Goal: Task Accomplishment & Management: Use online tool/utility

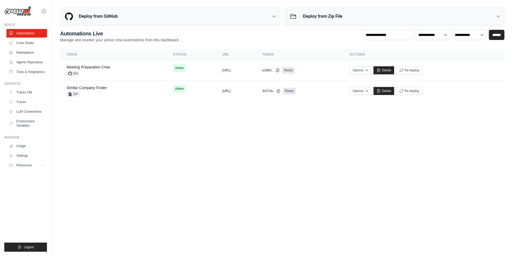
click at [232, 171] on body "[PERSON_NAME][EMAIL_ADDRESS][DOMAIN_NAME] Settings Build Automations" at bounding box center [256, 128] width 513 height 256
click at [117, 128] on body "jay@elevationai.com Settings Build Automations" at bounding box center [256, 128] width 513 height 256
click at [83, 66] on link "Meeting Preparation Crew" at bounding box center [88, 67] width 44 height 4
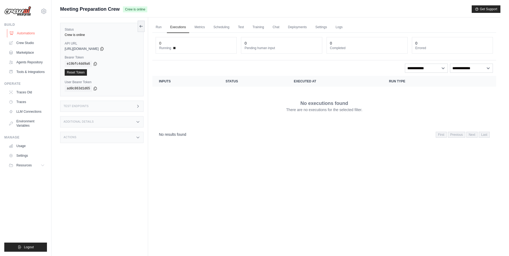
click at [24, 30] on link "Automations" at bounding box center [27, 33] width 40 height 9
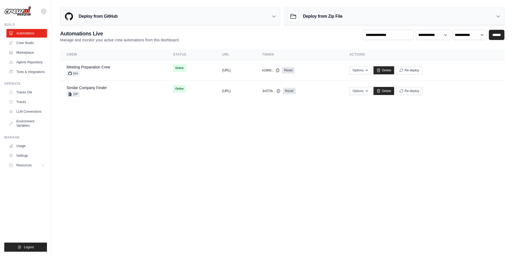
click at [303, 16] on h3 "Deploy from Zip File" at bounding box center [322, 16] width 39 height 6
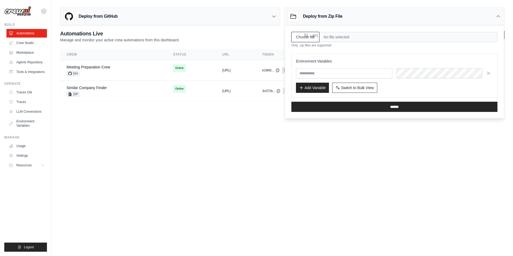
click at [298, 39] on input "Choose file" at bounding box center [305, 37] width 28 height 10
click at [358, 145] on body "jay@elevationai.com Settings Build Automations" at bounding box center [256, 128] width 513 height 256
click at [124, 17] on div "Deploy from GitHub" at bounding box center [169, 16] width 219 height 17
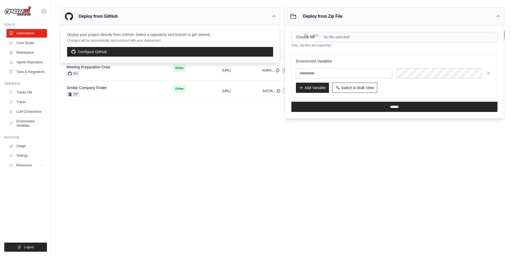
click at [134, 121] on body "jay@elevationai.com Settings Build Automations" at bounding box center [256, 128] width 513 height 256
click at [496, 14] on icon at bounding box center [497, 16] width 5 height 5
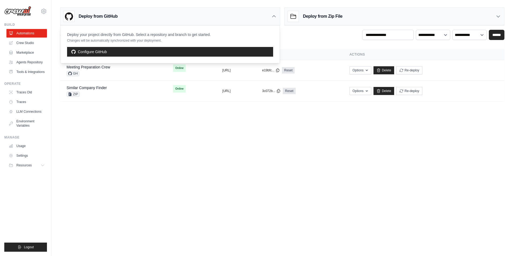
click at [273, 16] on icon at bounding box center [273, 17] width 3 height 2
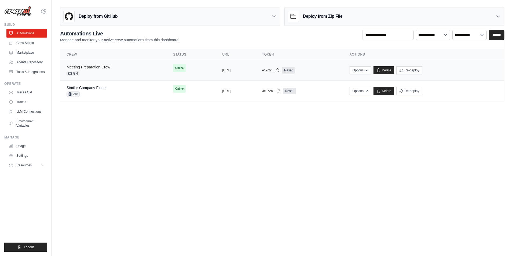
click at [96, 68] on link "Meeting Preparation Crew" at bounding box center [88, 67] width 44 height 4
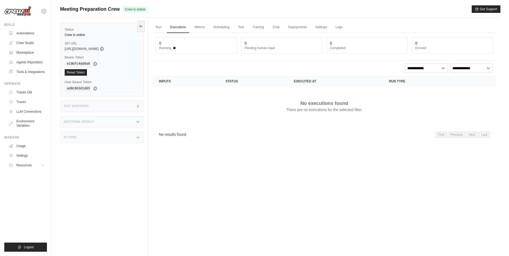
click at [110, 7] on span "Meeting Preparation Crew" at bounding box center [90, 9] width 60 height 8
click at [158, 28] on link "Run" at bounding box center [158, 27] width 12 height 11
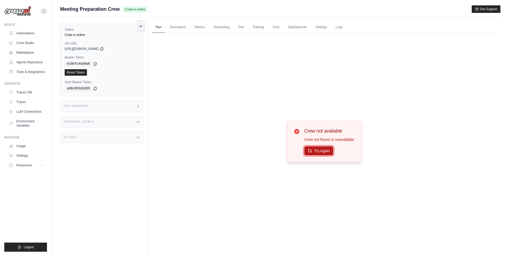
click at [320, 151] on button "Try Again" at bounding box center [318, 150] width 29 height 9
click at [299, 26] on link "Deployments" at bounding box center [296, 27] width 25 height 11
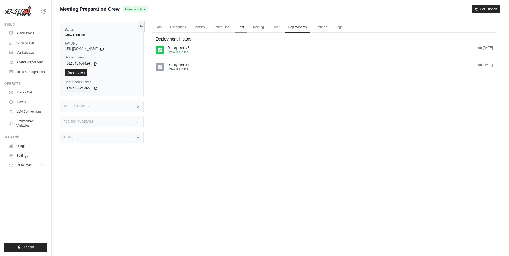
click at [240, 28] on link "Test" at bounding box center [241, 27] width 12 height 11
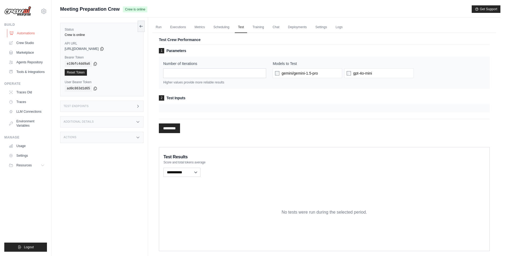
click at [31, 33] on link "Automations" at bounding box center [27, 33] width 40 height 9
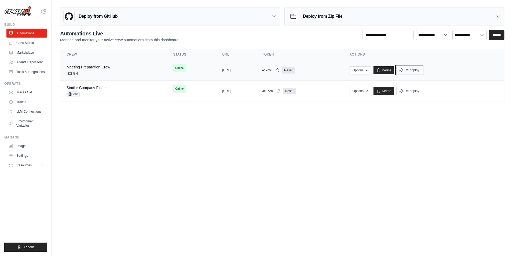
click at [422, 69] on button "Re-deploy" at bounding box center [409, 70] width 26 height 8
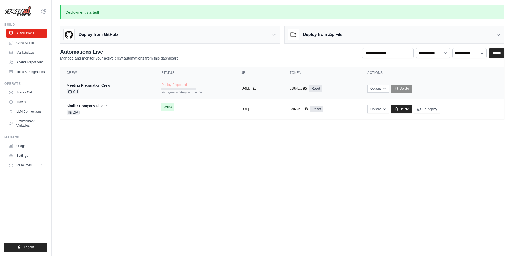
click at [161, 85] on span "Deploy Enqueued" at bounding box center [173, 85] width 25 height 4
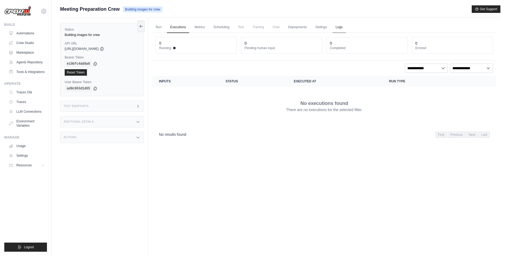
click at [338, 26] on link "Logs" at bounding box center [338, 27] width 13 height 11
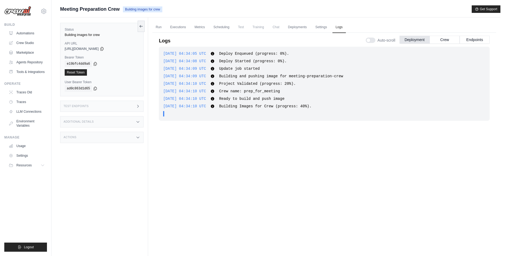
click at [320, 102] on div "2025-09-24 04:34:05 UTC Deploy Enqueued (progress: 0%). Show more Show less 202…" at bounding box center [324, 84] width 331 height 74
drag, startPoint x: 223, startPoint y: 106, endPoint x: 316, endPoint y: 106, distance: 93.3
click at [316, 106] on div "2025-09-24 04:34:10 UTC Building Images for Crew (progress: 40%). Show more Sho…" at bounding box center [324, 105] width 322 height 5
drag, startPoint x: 316, startPoint y: 106, endPoint x: 311, endPoint y: 106, distance: 5.4
click at [311, 106] on div "2025-09-24 04:34:10 UTC Building Images for Crew (progress: 40%). Show more Sho…" at bounding box center [324, 105] width 322 height 5
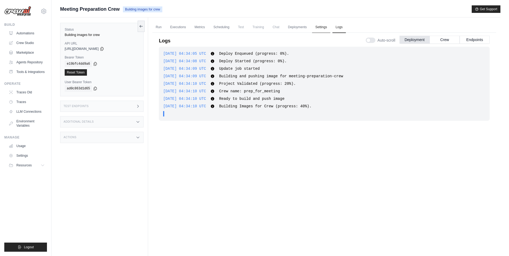
click at [317, 27] on link "Settings" at bounding box center [321, 27] width 18 height 11
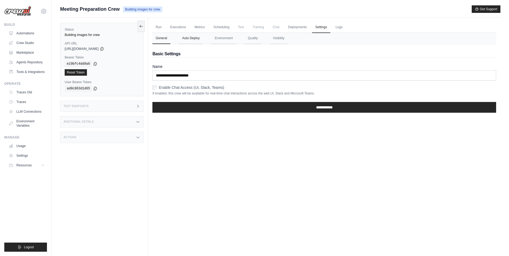
click at [189, 38] on button "Auto Deploy" at bounding box center [191, 38] width 24 height 11
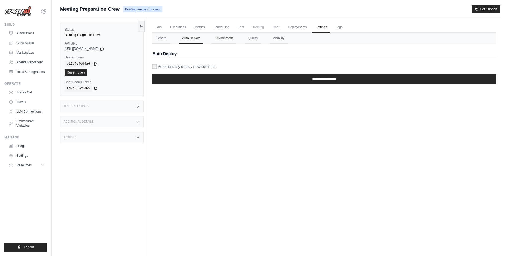
click at [231, 37] on button "Environment" at bounding box center [223, 38] width 24 height 11
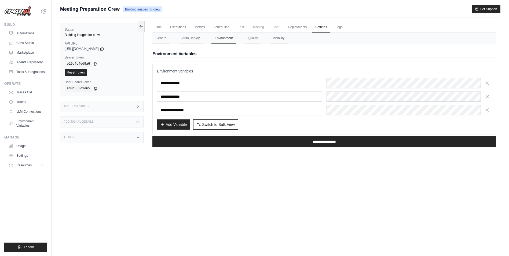
click at [205, 85] on input "**********" at bounding box center [239, 83] width 165 height 10
click at [204, 97] on input "**********" at bounding box center [239, 96] width 165 height 10
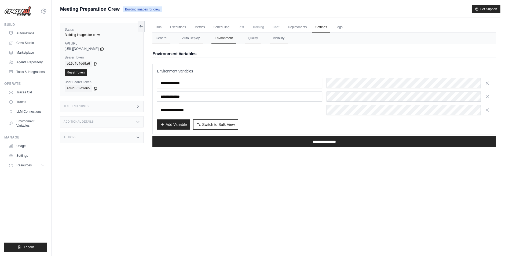
click at [207, 110] on input "**********" at bounding box center [239, 110] width 165 height 10
click at [328, 125] on div "Add Variable Switch to Bulk View Switch to Table View" at bounding box center [324, 124] width 334 height 10
drag, startPoint x: 173, startPoint y: 96, endPoint x: 160, endPoint y: 97, distance: 12.6
click at [160, 97] on input "**********" at bounding box center [239, 96] width 165 height 10
drag, startPoint x: 195, startPoint y: 95, endPoint x: 151, endPoint y: 97, distance: 44.3
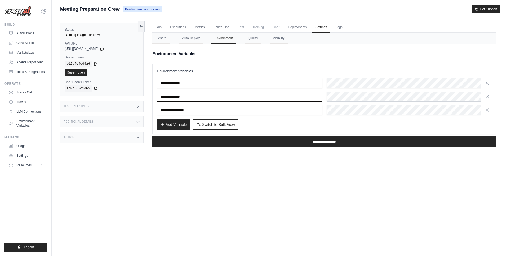
click at [151, 97] on div "Run Executions Metrics Scheduling Test Training Chat Deployments Settings Logs …" at bounding box center [324, 145] width 352 height 256
drag, startPoint x: 338, startPoint y: 25, endPoint x: 339, endPoint y: 27, distance: 3.1
click at [338, 25] on link "Logs" at bounding box center [338, 27] width 13 height 11
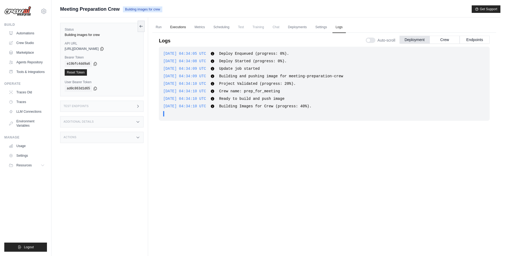
click at [179, 27] on link "Executions" at bounding box center [178, 27] width 22 height 11
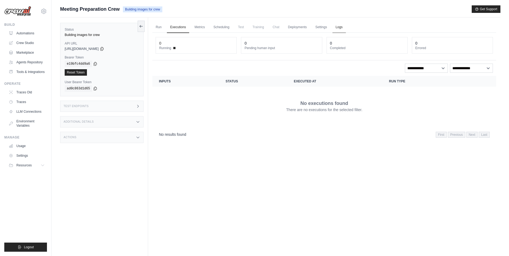
click at [339, 27] on link "Logs" at bounding box center [338, 27] width 13 height 11
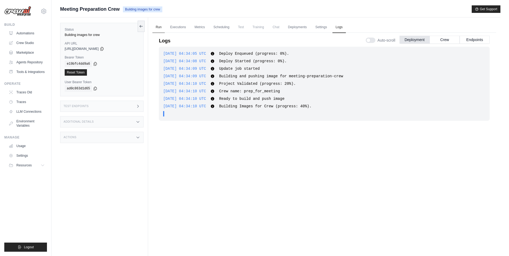
click at [156, 26] on link "Run" at bounding box center [158, 27] width 12 height 11
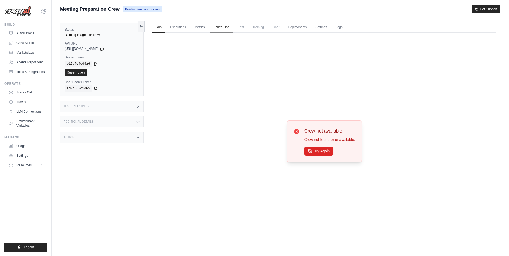
click at [216, 28] on link "Scheduling" at bounding box center [221, 27] width 22 height 11
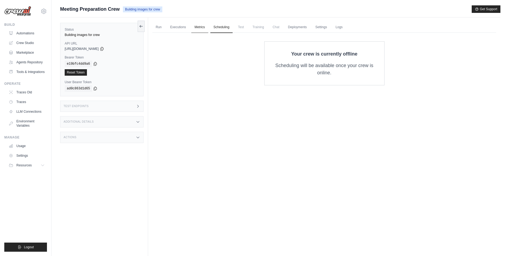
click at [198, 27] on link "Metrics" at bounding box center [199, 27] width 17 height 11
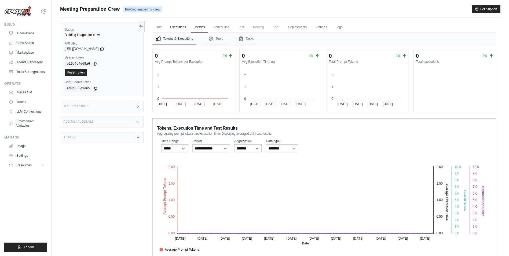
click at [178, 29] on link "Executions" at bounding box center [178, 27] width 22 height 11
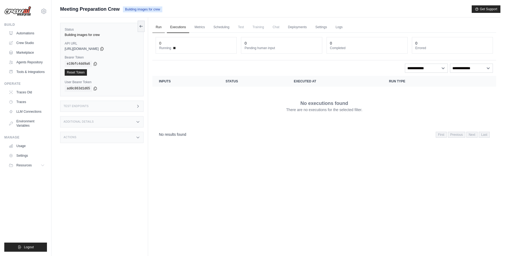
click at [159, 28] on link "Run" at bounding box center [158, 27] width 12 height 11
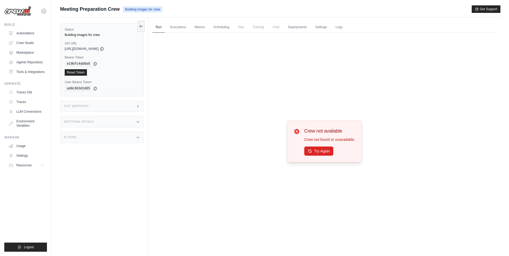
click at [115, 104] on div "Test Endpoints" at bounding box center [101, 106] width 83 height 11
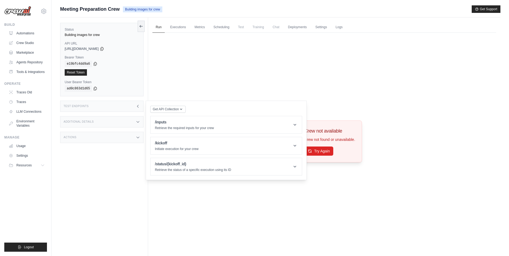
click at [110, 122] on div "Additional Details" at bounding box center [101, 121] width 83 height 11
click at [108, 175] on div "Actions" at bounding box center [101, 168] width 83 height 11
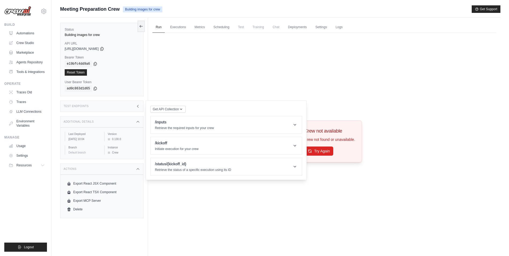
click at [121, 106] on div "Test Endpoints" at bounding box center [101, 106] width 83 height 11
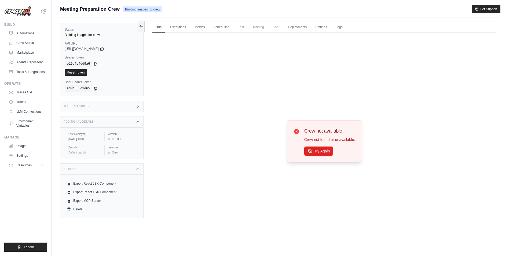
click at [121, 106] on div "Test Endpoints" at bounding box center [101, 106] width 83 height 11
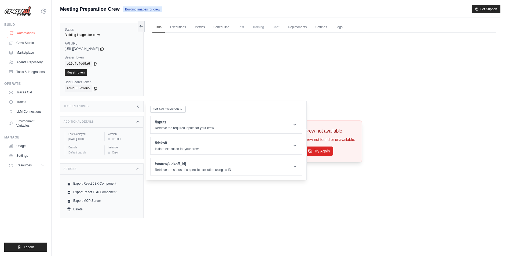
click at [28, 29] on link "Automations" at bounding box center [27, 33] width 40 height 9
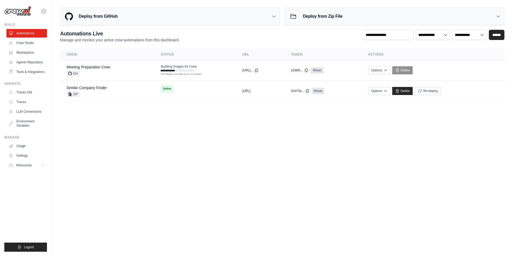
click at [172, 137] on body "jay@elevationai.com Settings Build Automations" at bounding box center [256, 128] width 513 height 256
click at [241, 173] on body "jay@elevationai.com Settings Build Automations" at bounding box center [256, 128] width 513 height 256
click at [34, 45] on link "Crew Studio" at bounding box center [27, 43] width 40 height 9
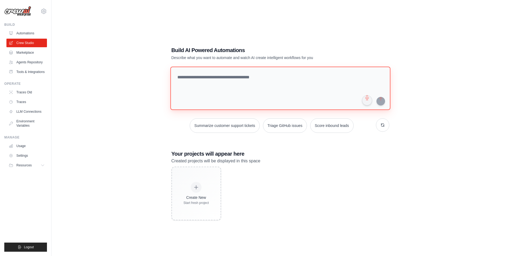
click at [192, 82] on textarea at bounding box center [280, 87] width 220 height 43
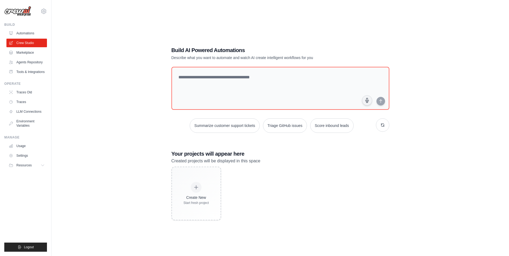
click at [133, 85] on div "Build AI Powered Automations Describe what you want to automate and watch AI cr…" at bounding box center [280, 133] width 440 height 256
